Goal: Entertainment & Leisure: Browse casually

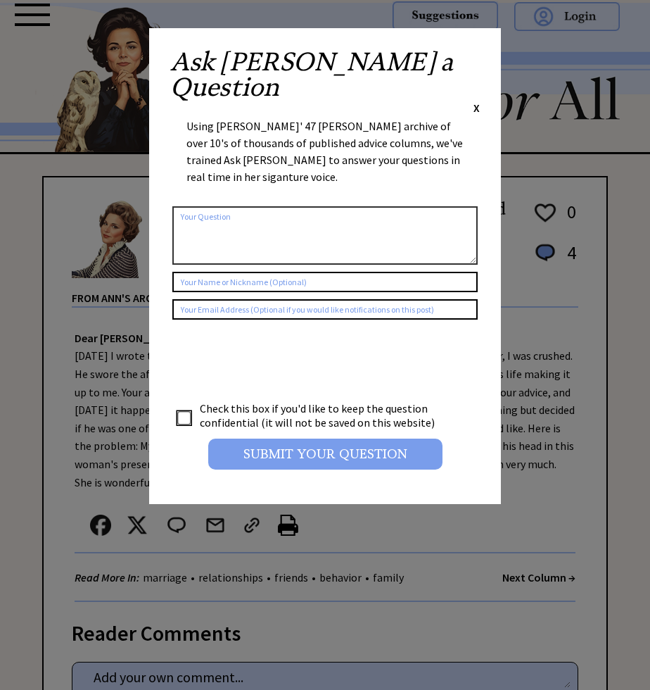
click at [289, 438] on input "Submit your Question" at bounding box center [325, 453] width 234 height 31
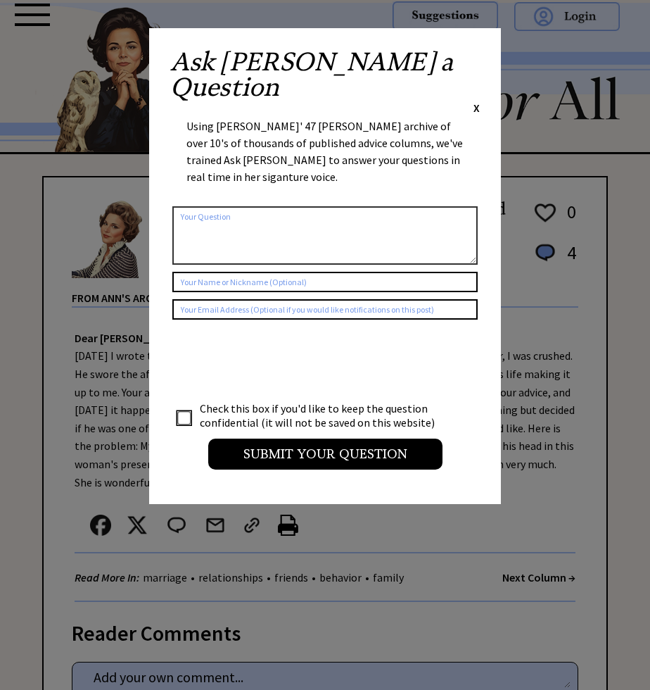
click at [476, 101] on span "X" at bounding box center [477, 108] width 6 height 14
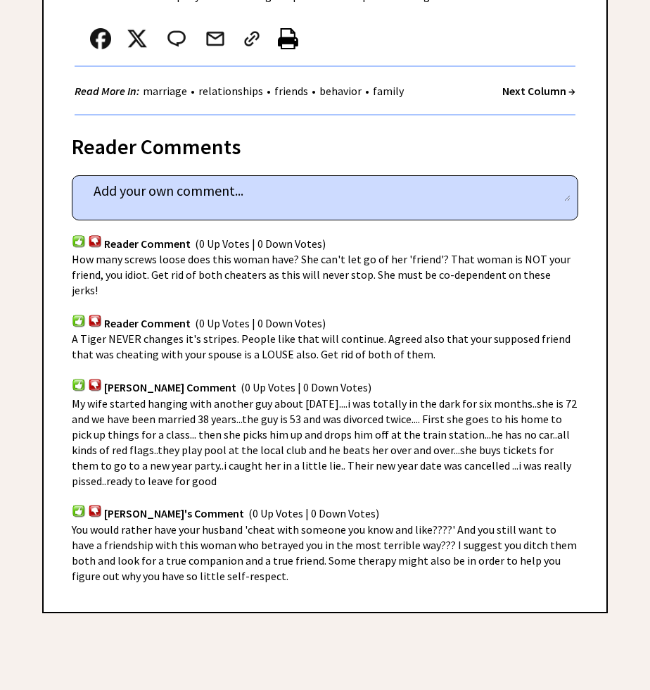
scroll to position [488, 0]
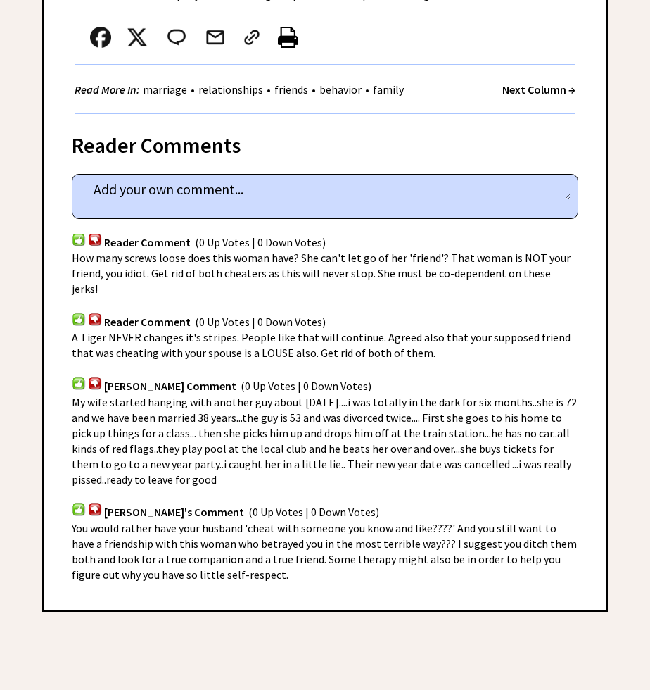
click at [524, 91] on strong "Next Column →" at bounding box center [538, 89] width 73 height 14
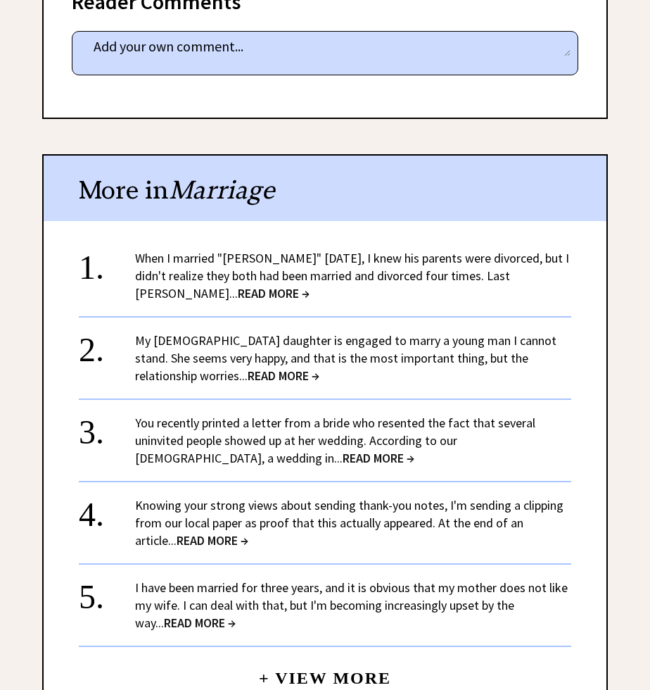
scroll to position [874, 0]
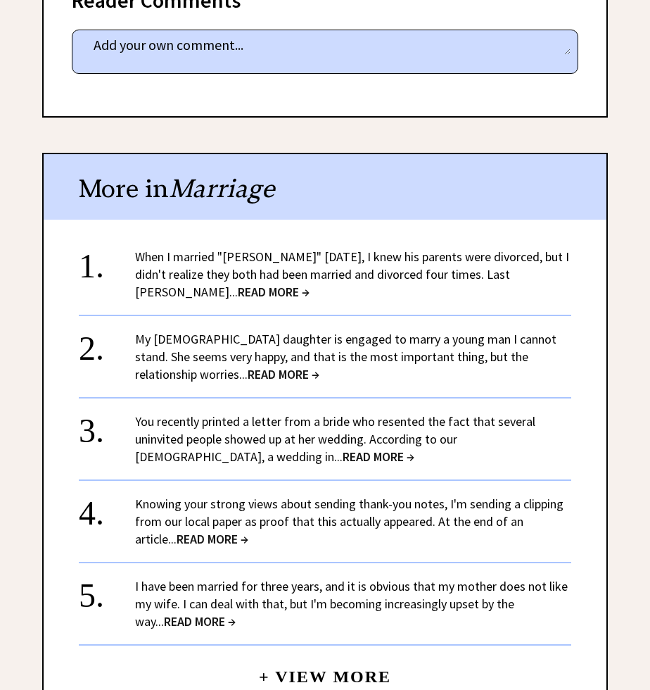
click at [343, 450] on span "READ MORE →" at bounding box center [379, 456] width 72 height 16
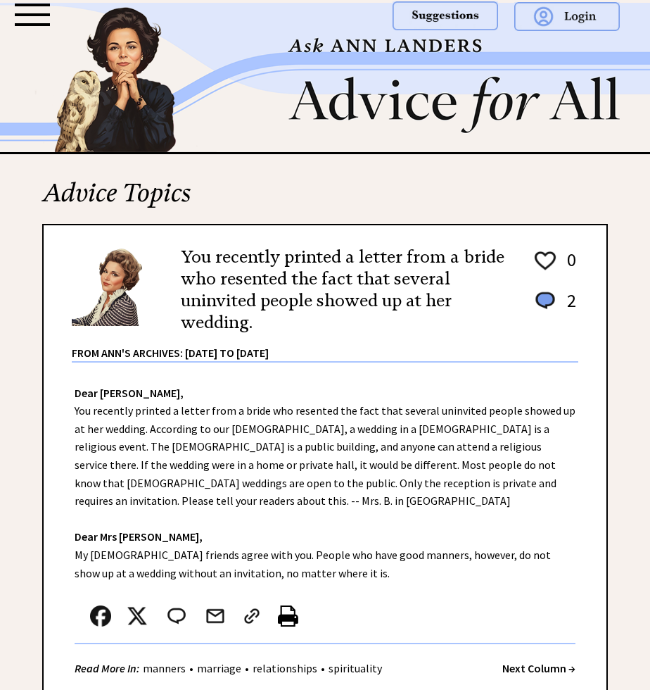
click at [543, 661] on strong "Next Column →" at bounding box center [538, 668] width 73 height 14
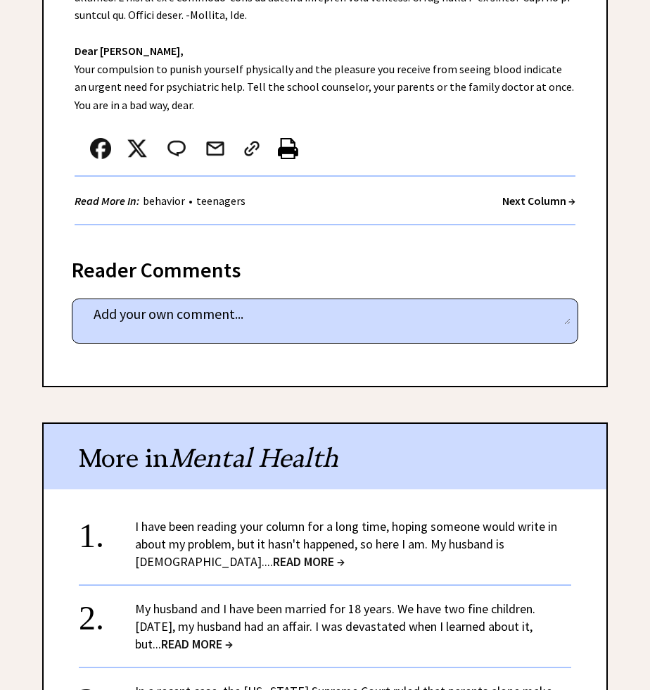
scroll to position [592, 0]
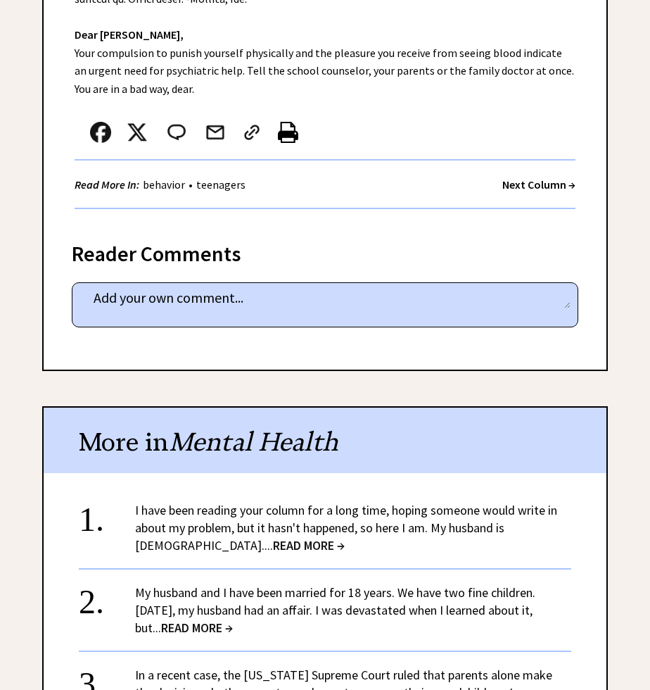
click at [528, 177] on strong "Next Column →" at bounding box center [538, 184] width 73 height 14
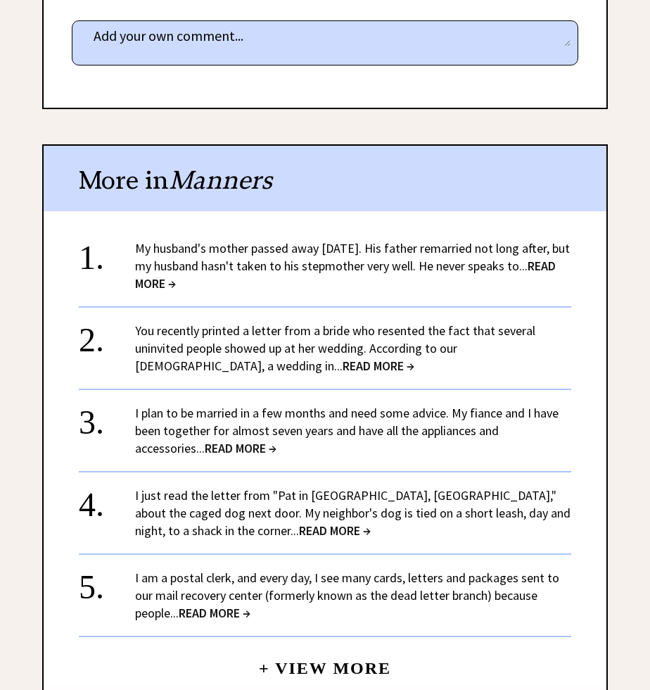
scroll to position [812, 0]
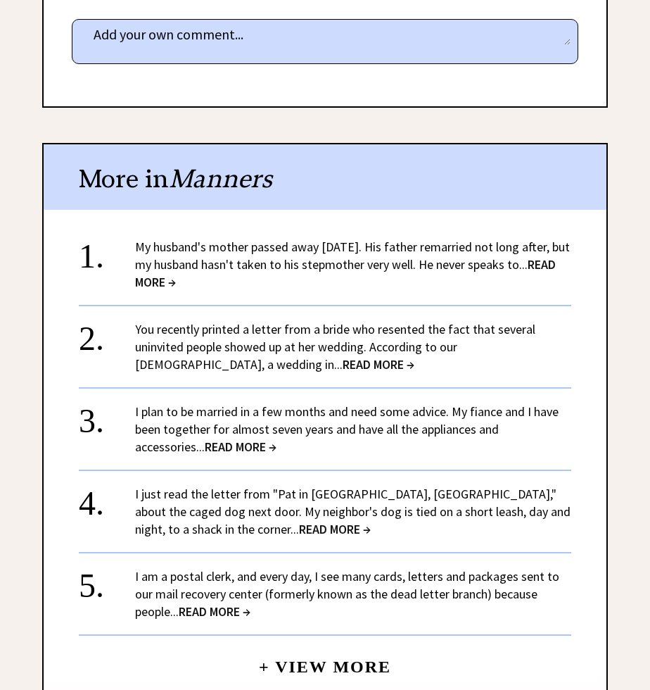
click at [225, 603] on span "READ MORE →" at bounding box center [215, 611] width 72 height 16
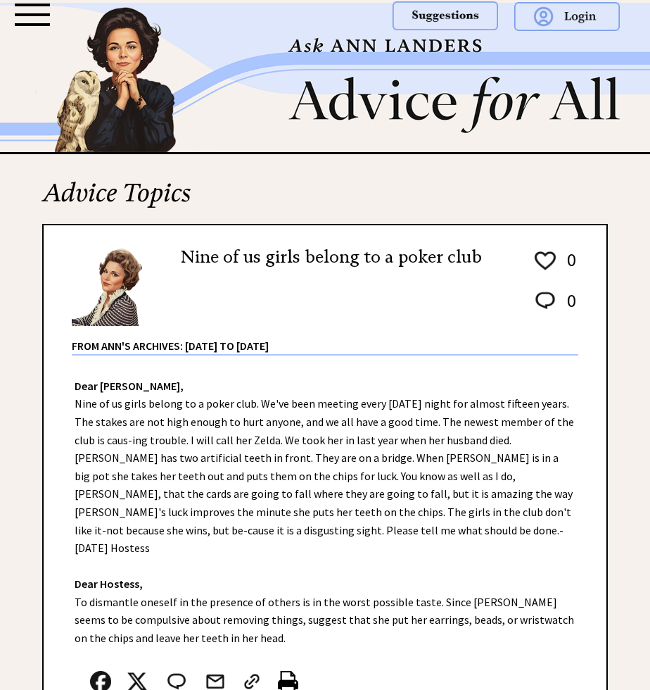
scroll to position [216, 0]
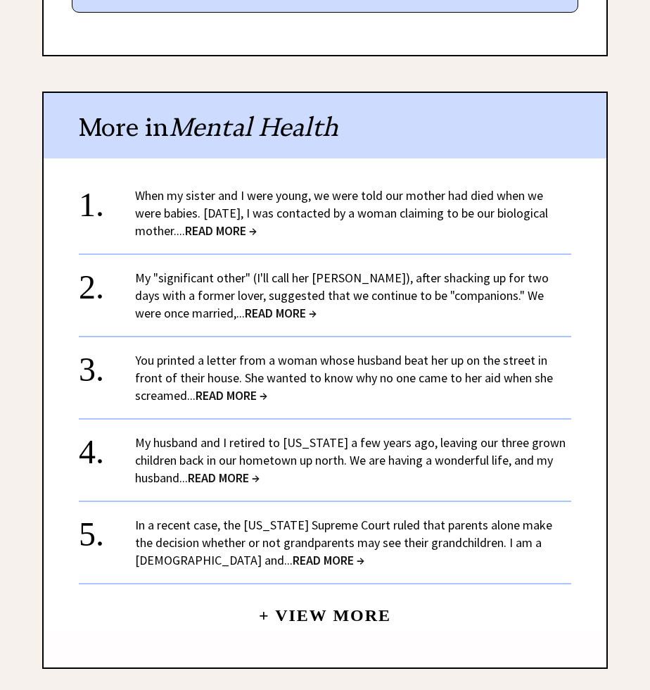
scroll to position [909, 0]
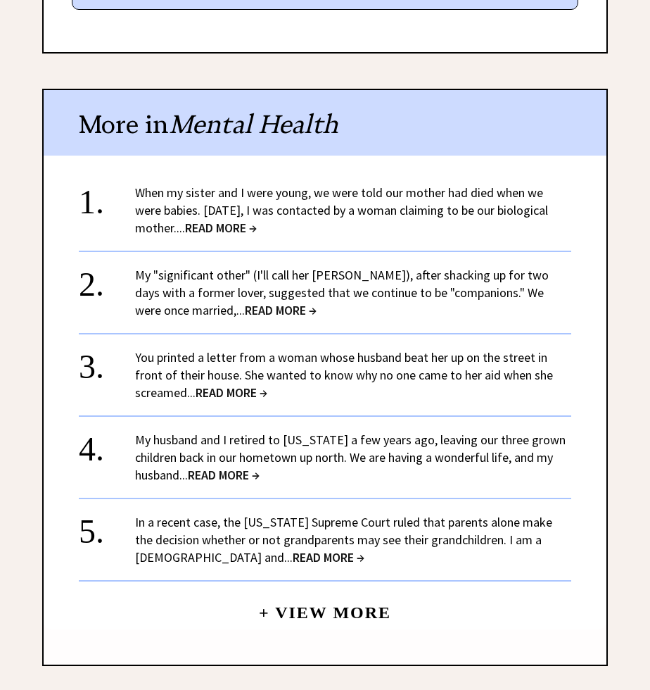
click at [293, 549] on span "READ MORE →" at bounding box center [329, 557] width 72 height 16
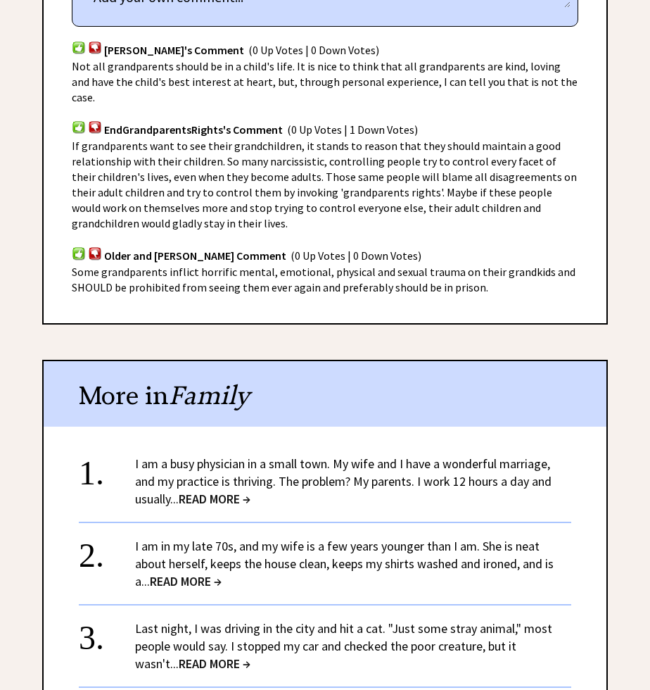
scroll to position [843, 0]
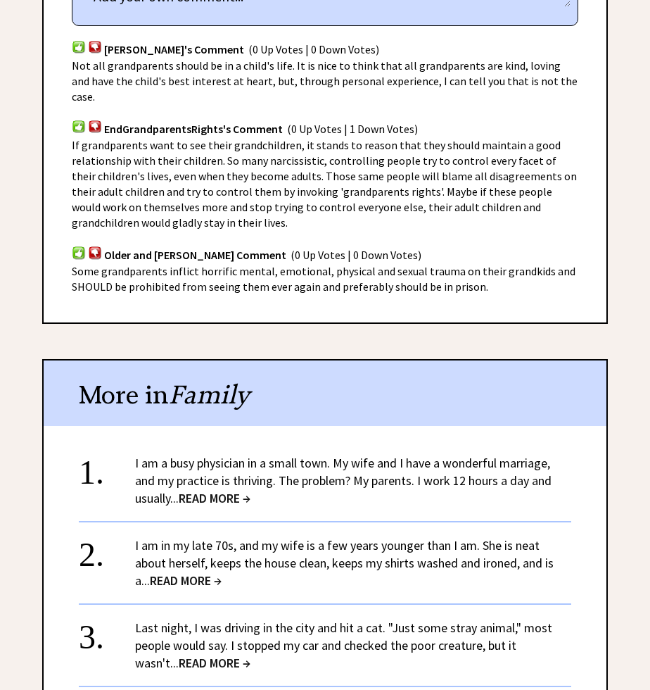
click at [222, 572] on span "READ MORE →" at bounding box center [186, 580] width 72 height 16
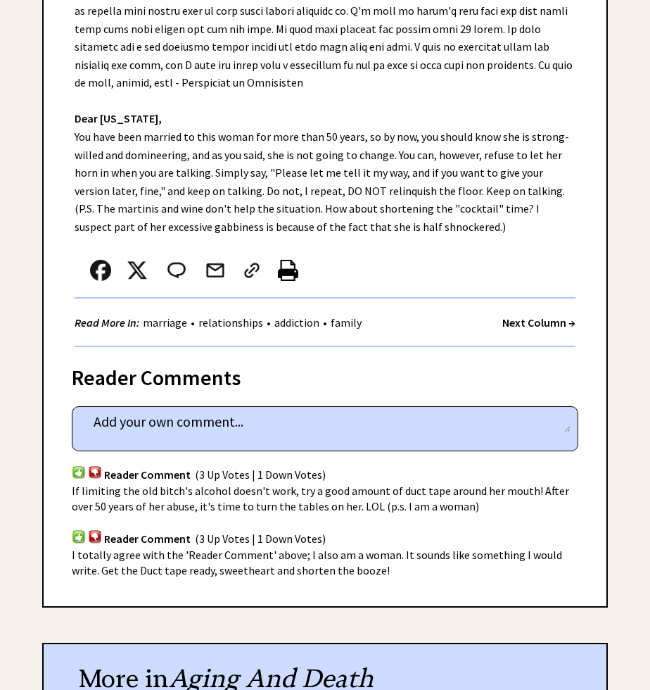
scroll to position [505, 0]
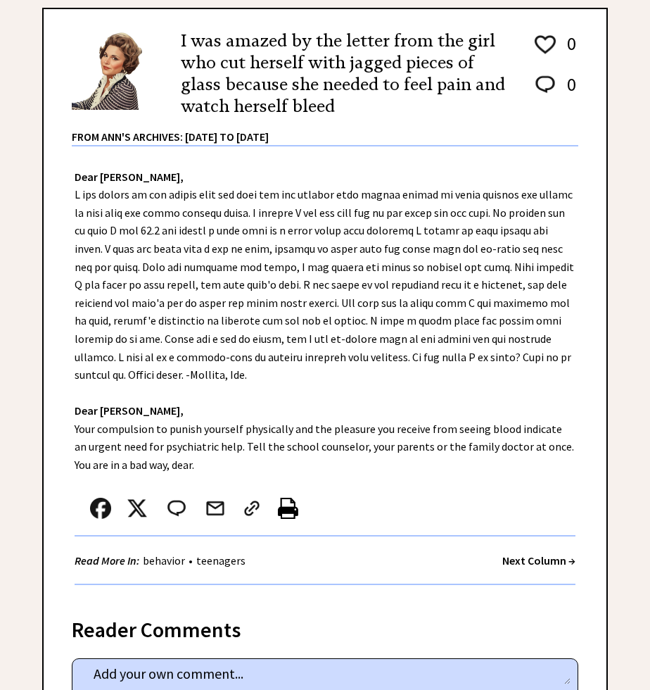
scroll to position [216, 0]
